Goal: Find specific page/section: Find specific page/section

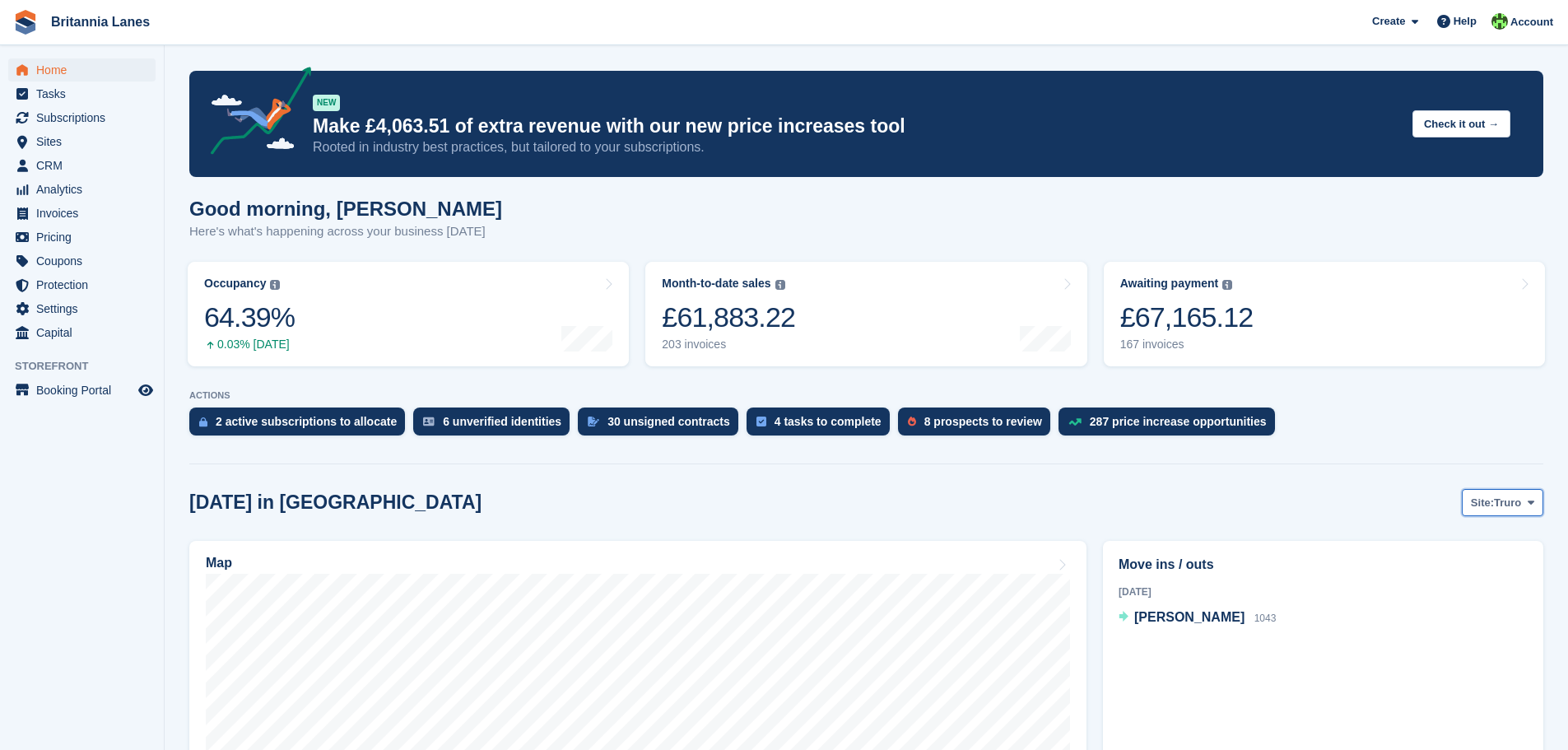
click at [1505, 507] on span "Truro" at bounding box center [1507, 502] width 27 height 16
click at [1471, 590] on link "[GEOGRAPHIC_DATA]" at bounding box center [1462, 601] width 148 height 29
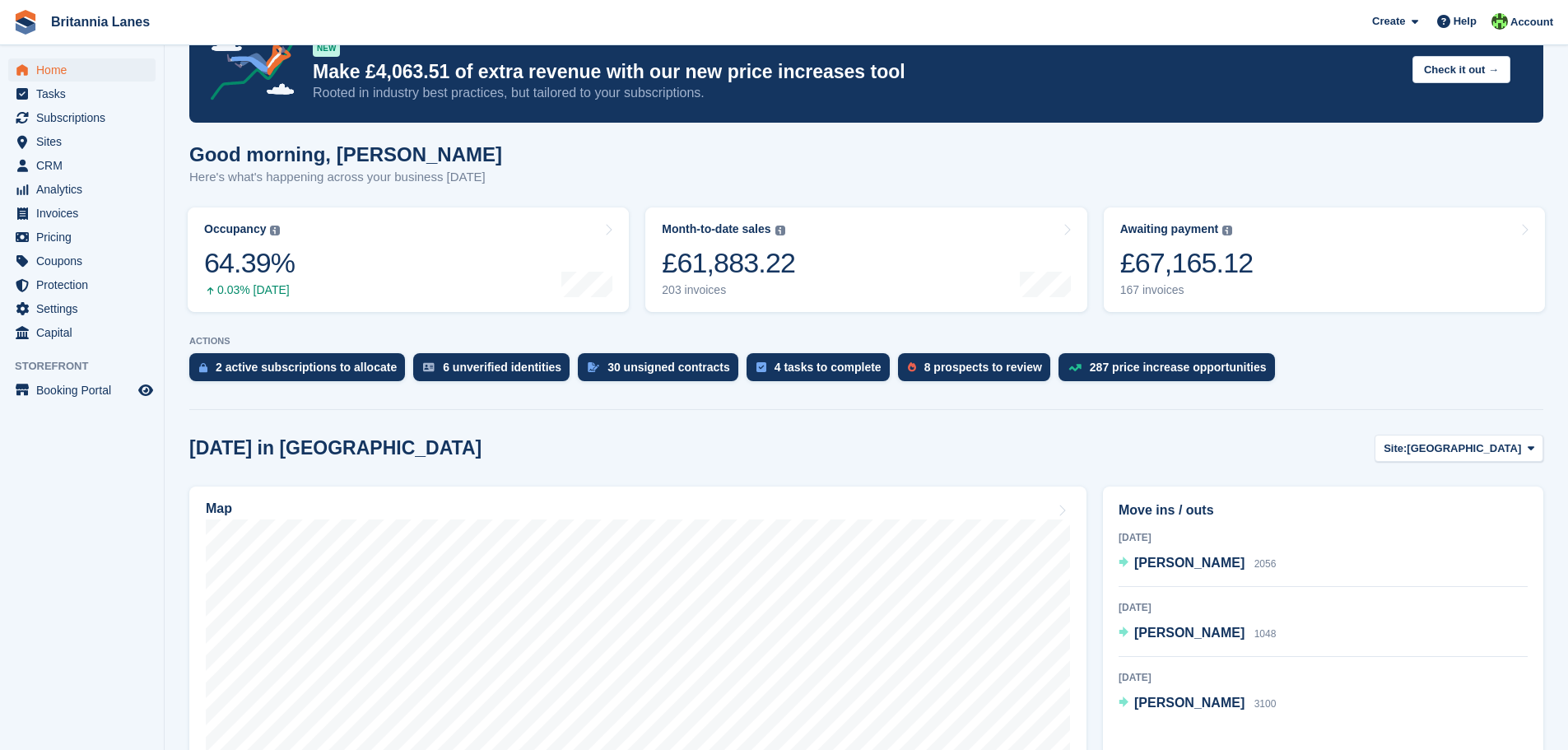
scroll to position [82, 0]
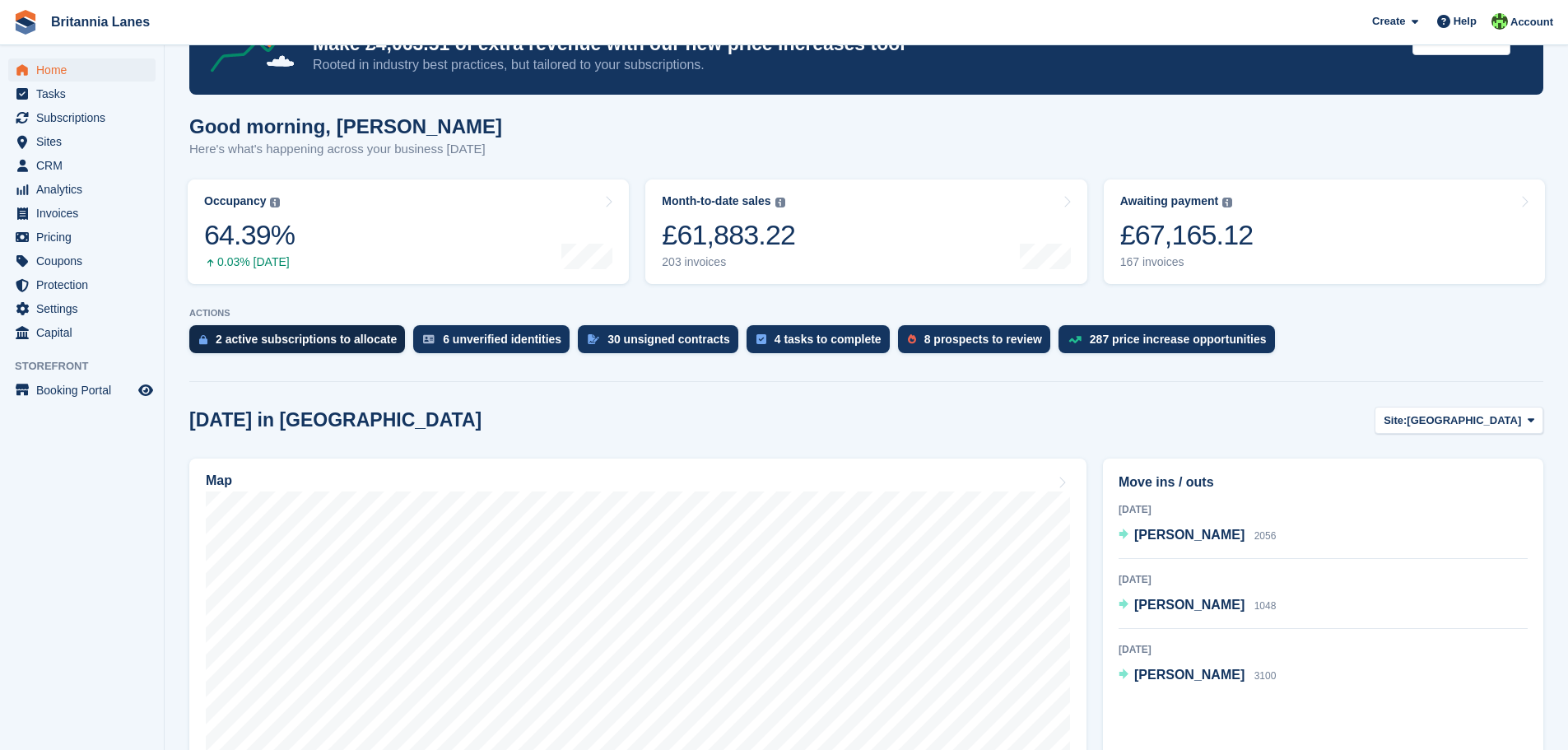
click at [290, 342] on div "2 active subscriptions to allocate" at bounding box center [306, 339] width 181 height 13
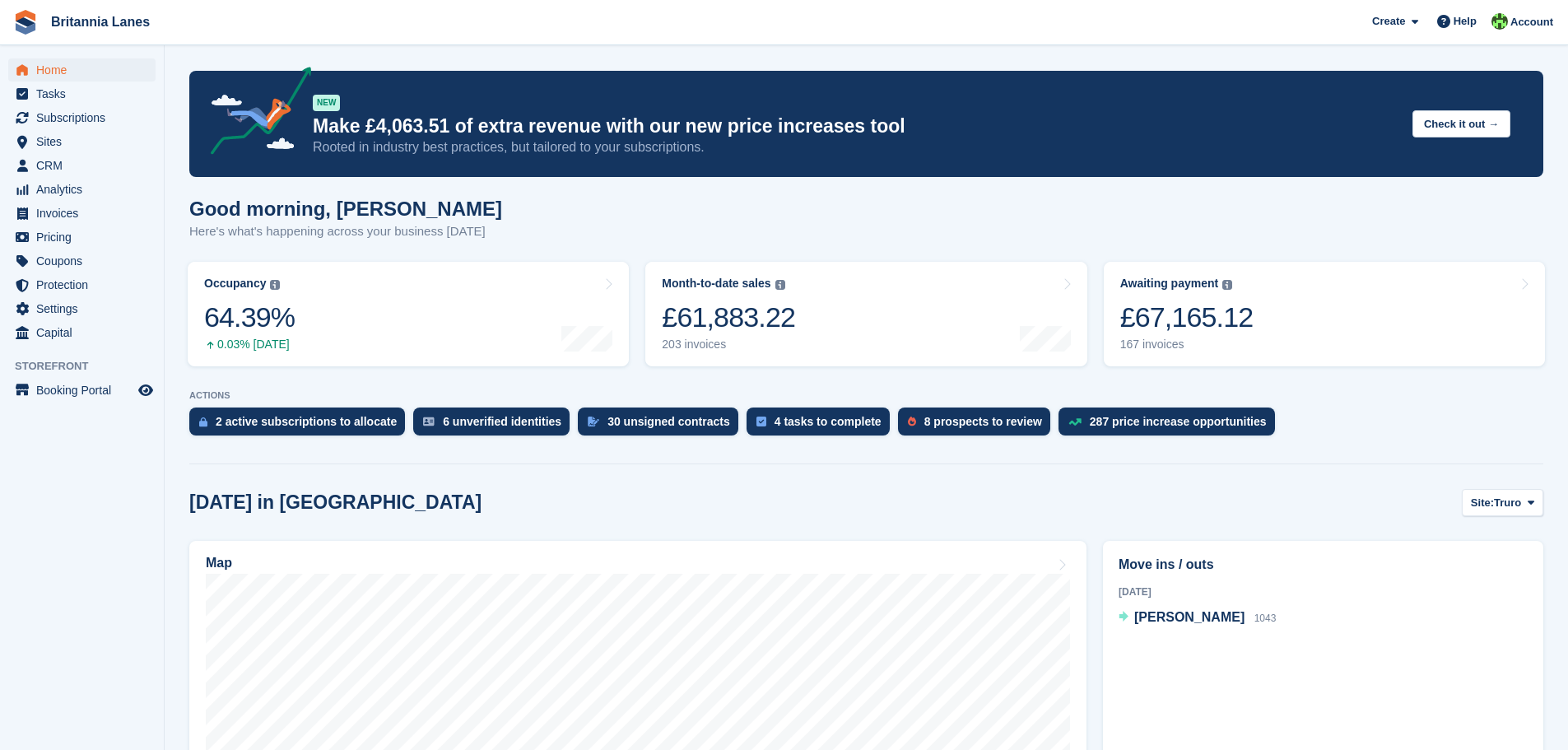
scroll to position [82, 0]
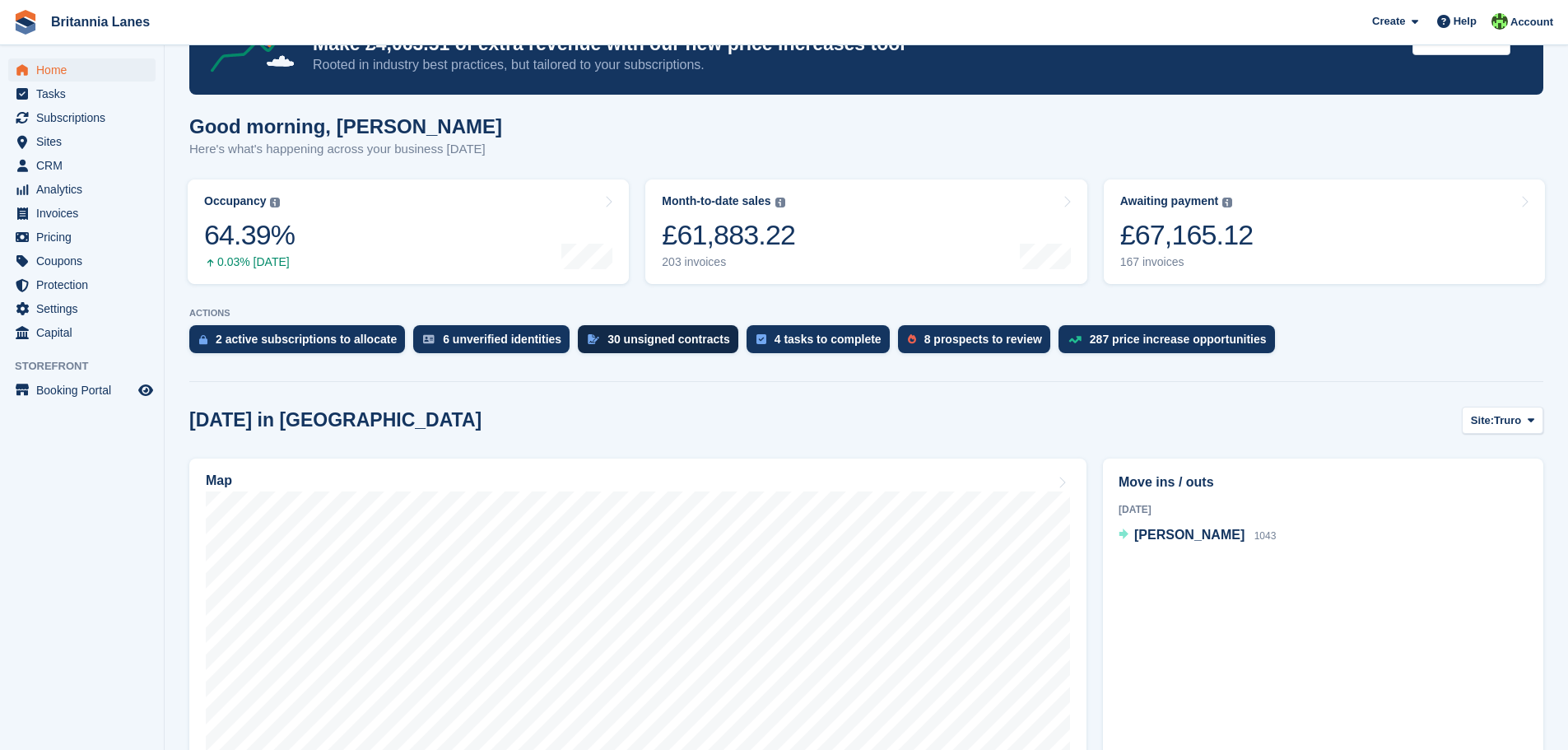
click at [643, 341] on div "30 unsigned contracts" at bounding box center [669, 339] width 122 height 13
